Goal: Check status: Check status

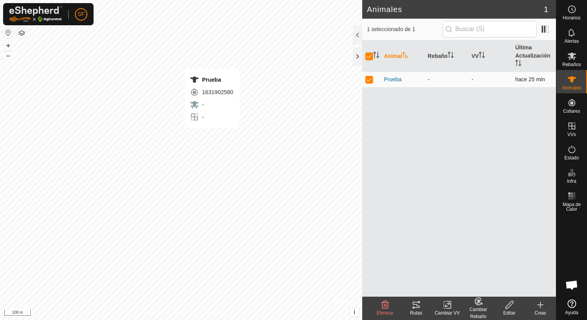
checkbox input "false"
click at [366, 82] on p-checkbox at bounding box center [370, 79] width 8 height 6
checkbox input "true"
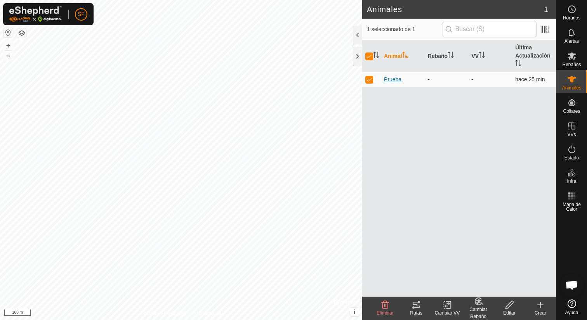
click at [392, 80] on span "Prueba" at bounding box center [392, 79] width 17 height 8
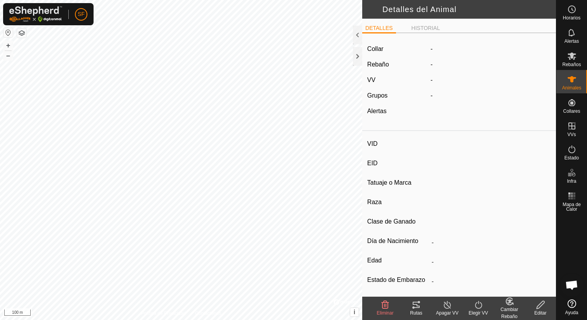
type input "Prueba"
type input "-"
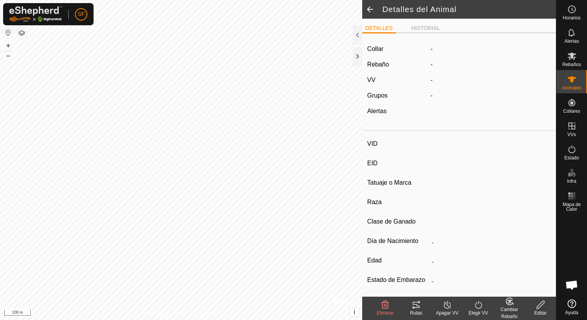
type input "0 kg"
type input "-"
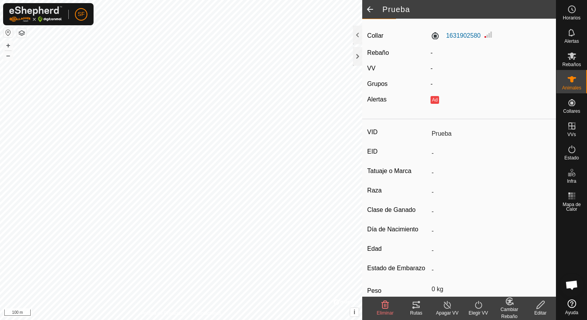
scroll to position [61, 0]
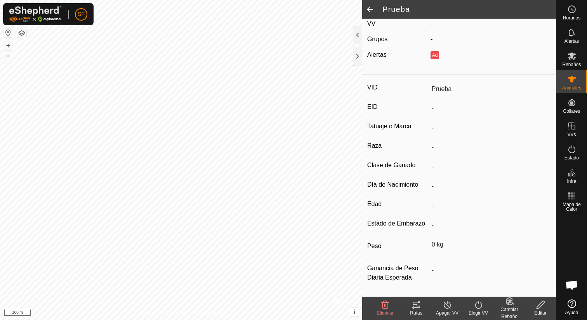
click at [371, 11] on span at bounding box center [370, 9] width 16 height 19
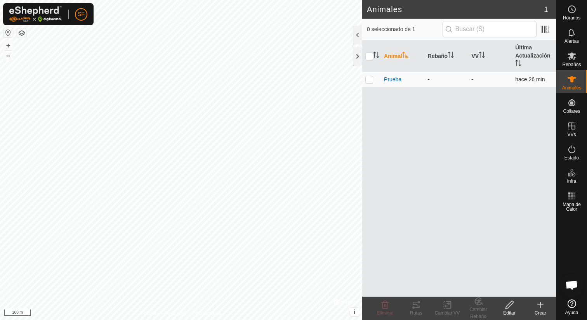
click at [370, 82] on p-checkbox at bounding box center [370, 79] width 8 height 6
checkbox input "true"
click at [416, 303] on icon at bounding box center [416, 304] width 9 height 9
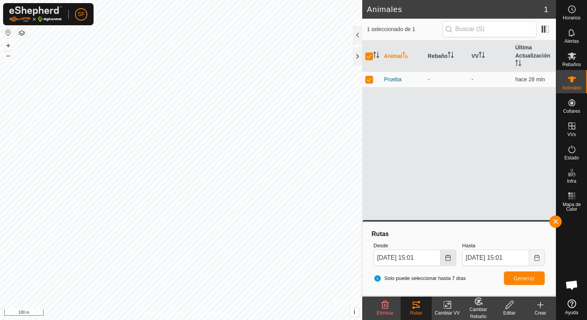
click at [447, 258] on icon "Choose Date" at bounding box center [448, 257] width 6 height 6
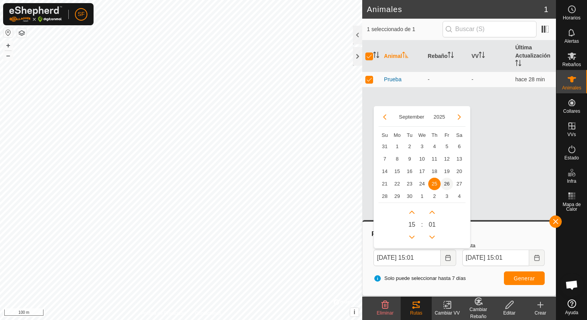
click at [444, 186] on span "26" at bounding box center [447, 184] width 12 height 12
type input "[DATE] 15:01"
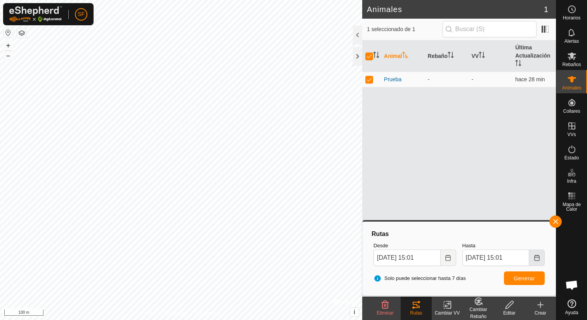
click at [538, 255] on icon "Choose Date" at bounding box center [537, 257] width 5 height 6
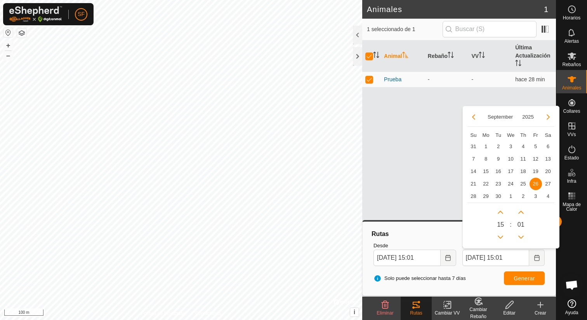
click at [401, 208] on div "Animal Rebaño VV Última Actualización Prueba - - hace 28 min" at bounding box center [459, 168] width 194 height 256
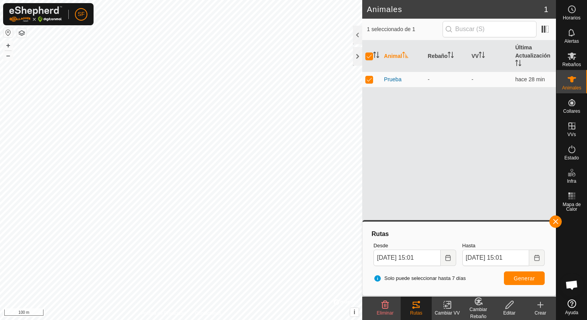
click at [538, 266] on div "Hasta [DATE] 15:01" at bounding box center [504, 254] width 89 height 30
click at [538, 263] on button "Choose Date" at bounding box center [538, 257] width 16 height 16
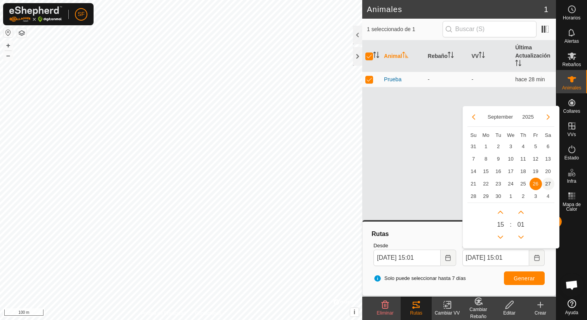
click at [548, 181] on span "27" at bounding box center [548, 184] width 12 height 12
type input "[DATE] 15:01"
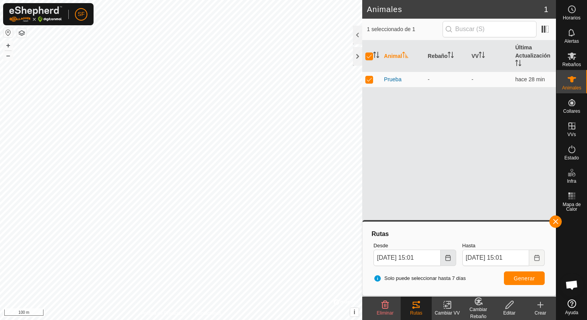
click at [444, 255] on button "Choose Date" at bounding box center [449, 257] width 16 height 16
